Goal: Register for event/course

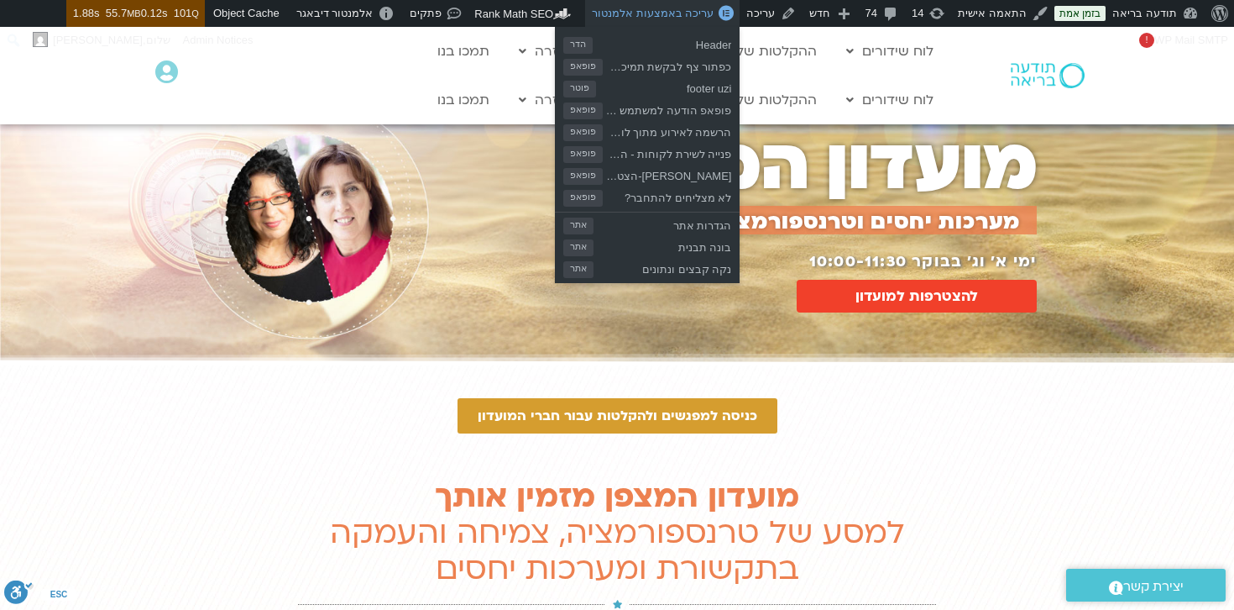
click at [683, 12] on span "עריכה באמצעות אלמנטור" at bounding box center [653, 13] width 122 height 13
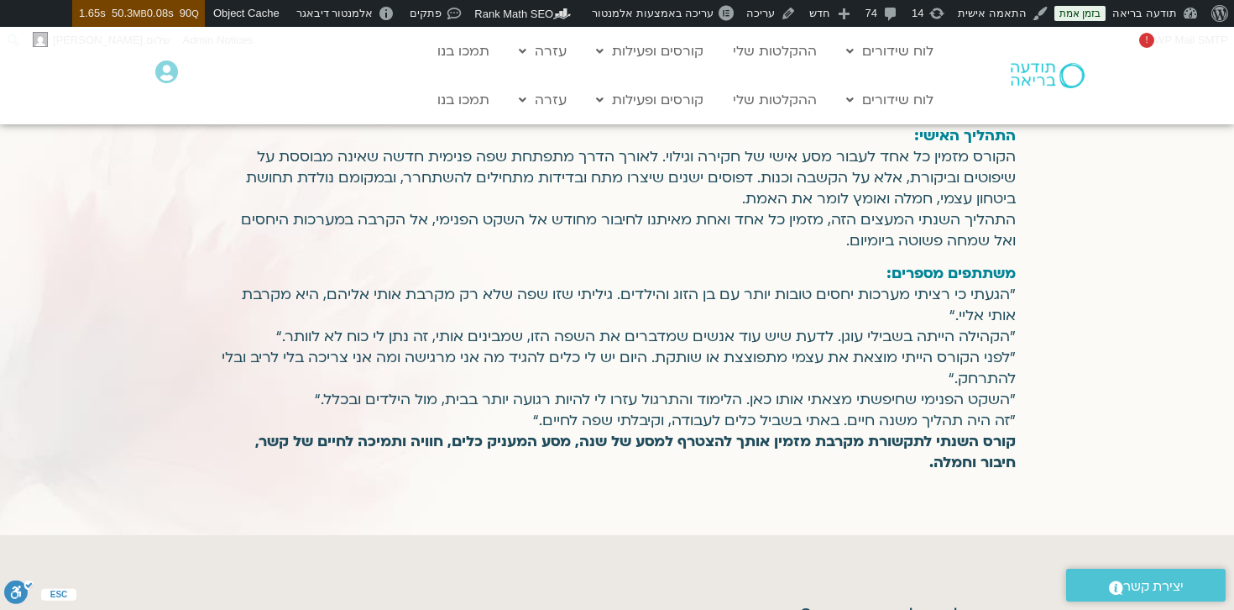
scroll to position [1399, 0]
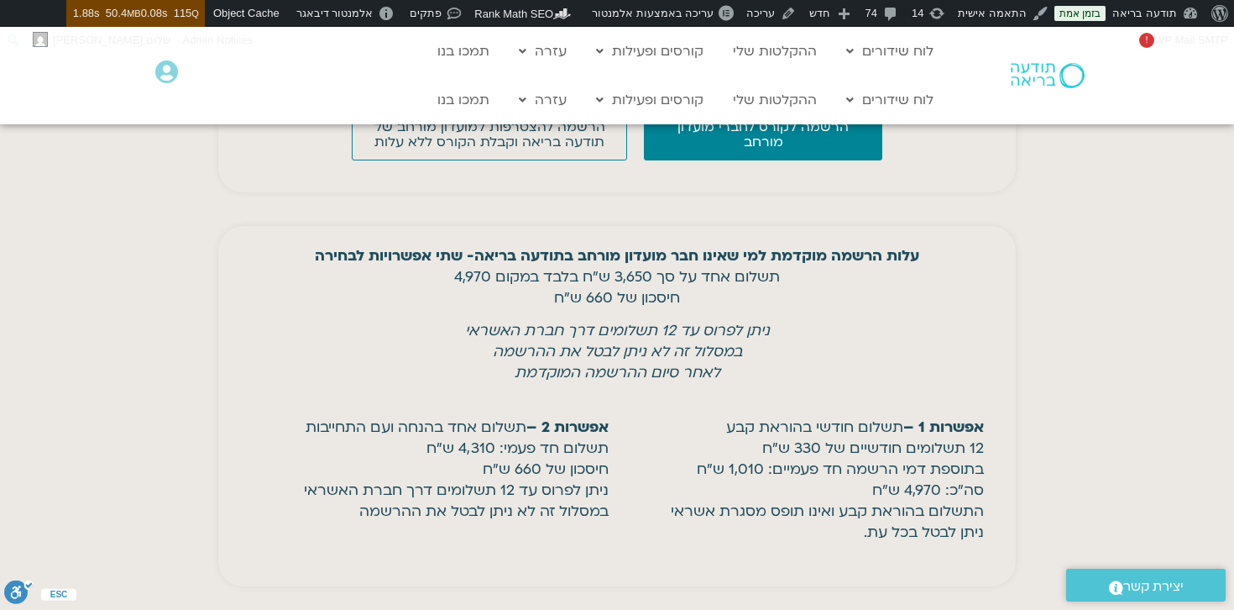
scroll to position [7146, 0]
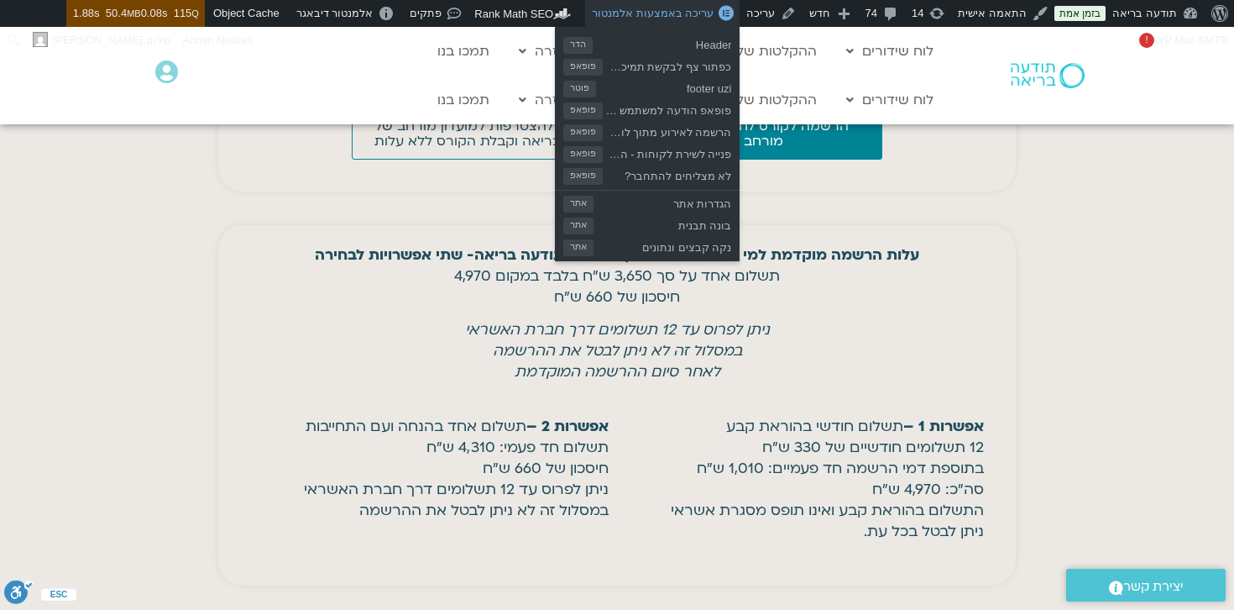
click at [695, 18] on span "עריכה באמצעות אלמנטור" at bounding box center [653, 13] width 122 height 13
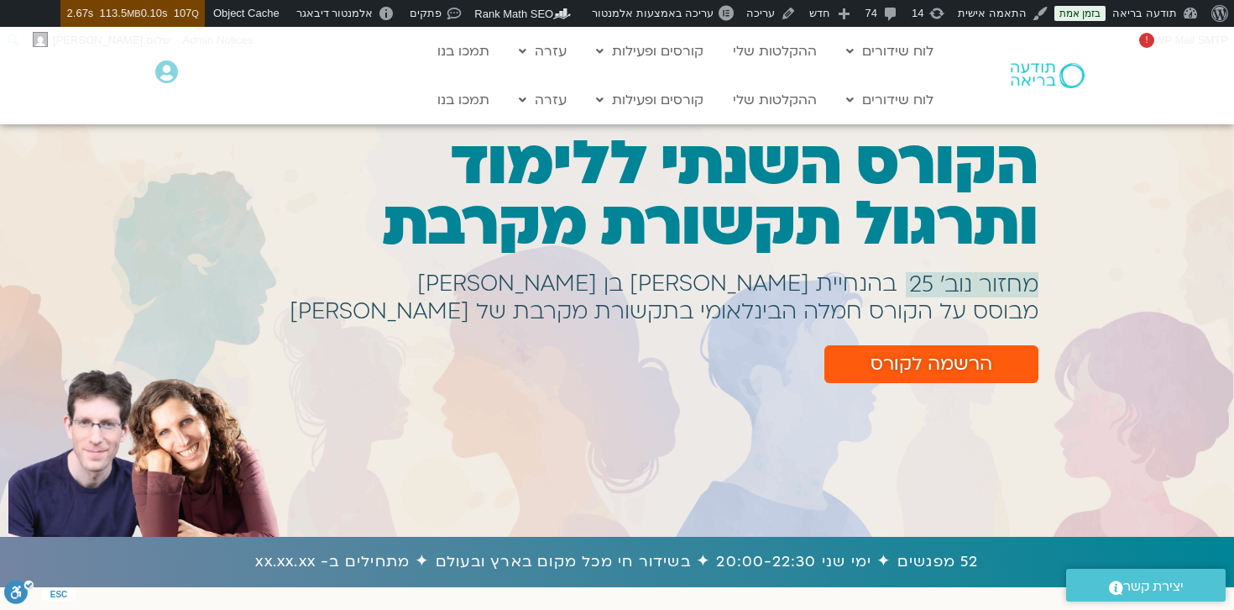
click at [767, 350] on div "הרשמה לקורס" at bounding box center [638, 364] width 800 height 38
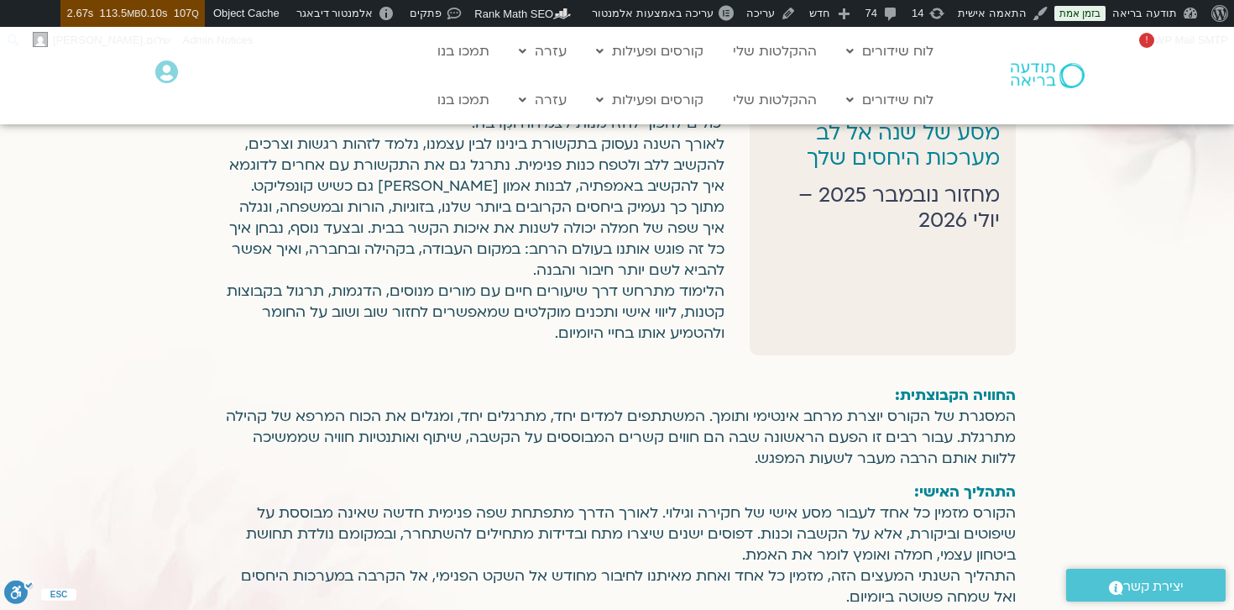
scroll to position [1117, 0]
